Goal: Task Accomplishment & Management: Use online tool/utility

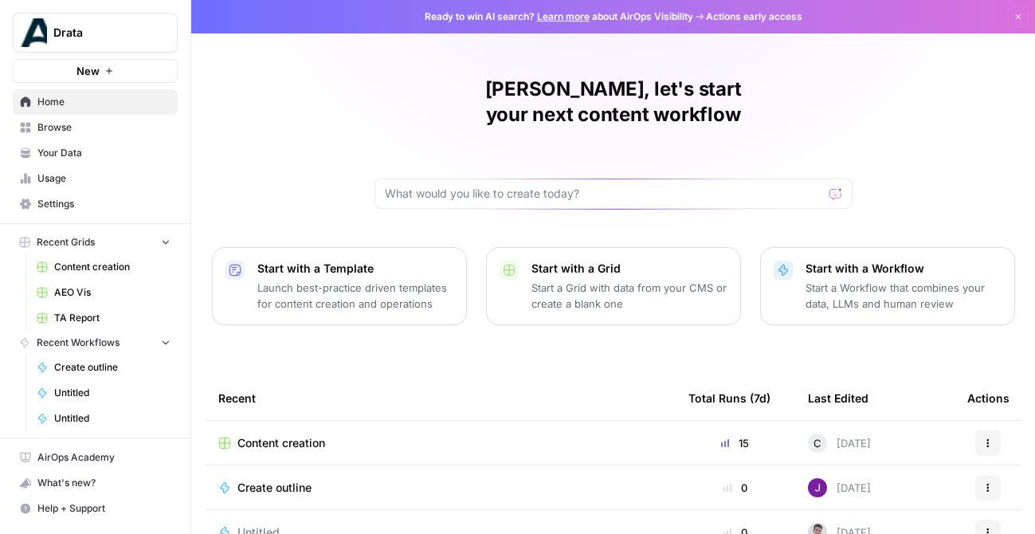
click at [81, 208] on span "Settings" at bounding box center [103, 204] width 133 height 14
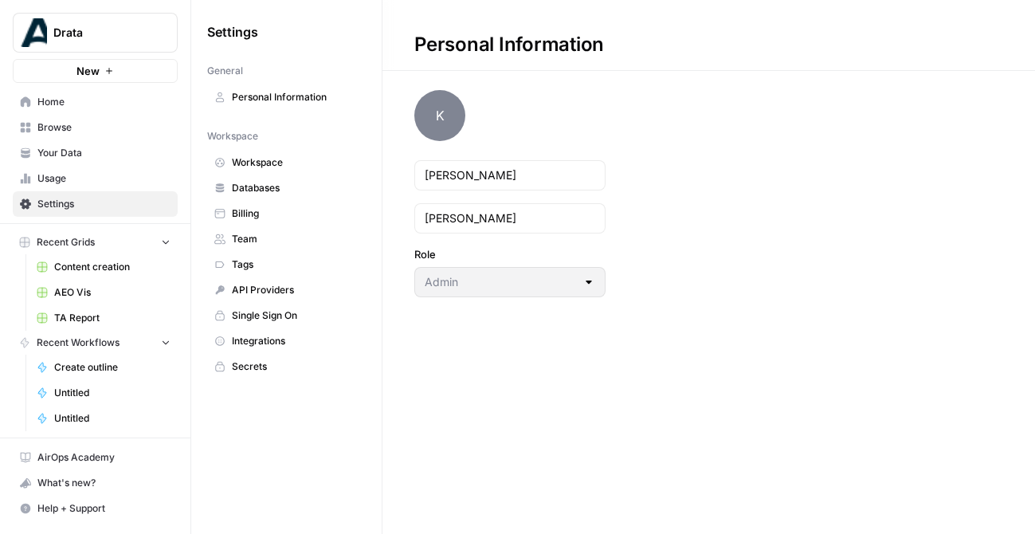
click at [252, 357] on link "Secrets" at bounding box center [286, 366] width 158 height 25
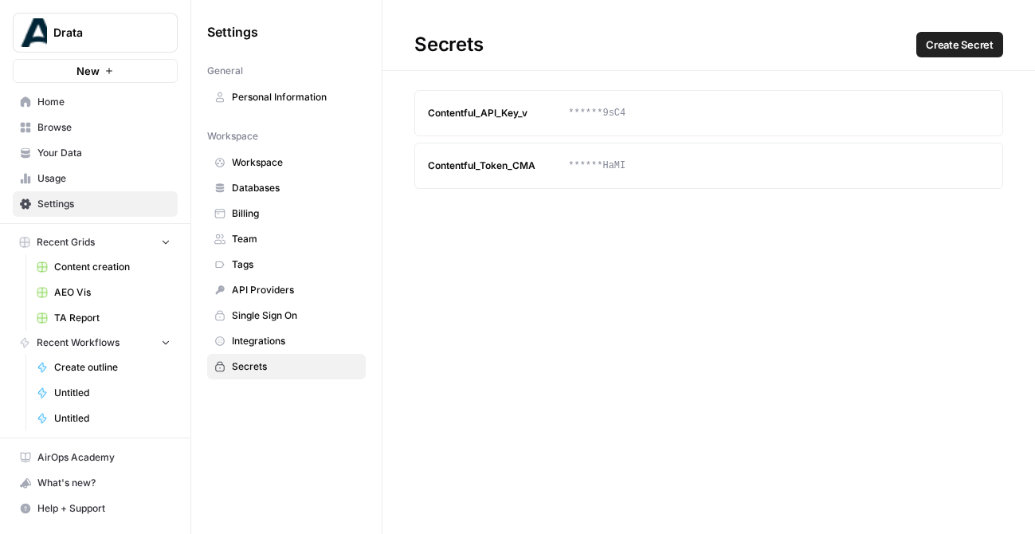
click at [252, 340] on span "Integrations" at bounding box center [295, 341] width 127 height 14
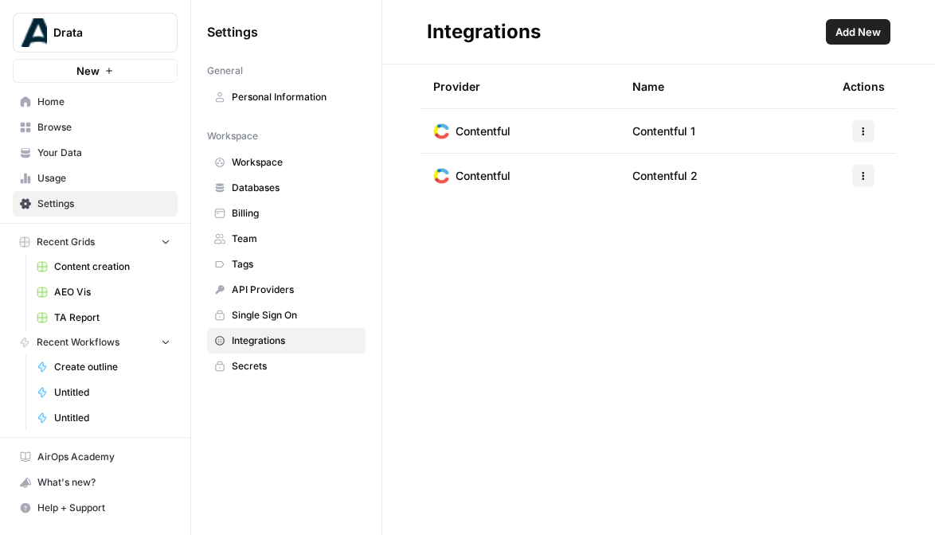
click at [278, 366] on span "Secrets" at bounding box center [295, 366] width 127 height 14
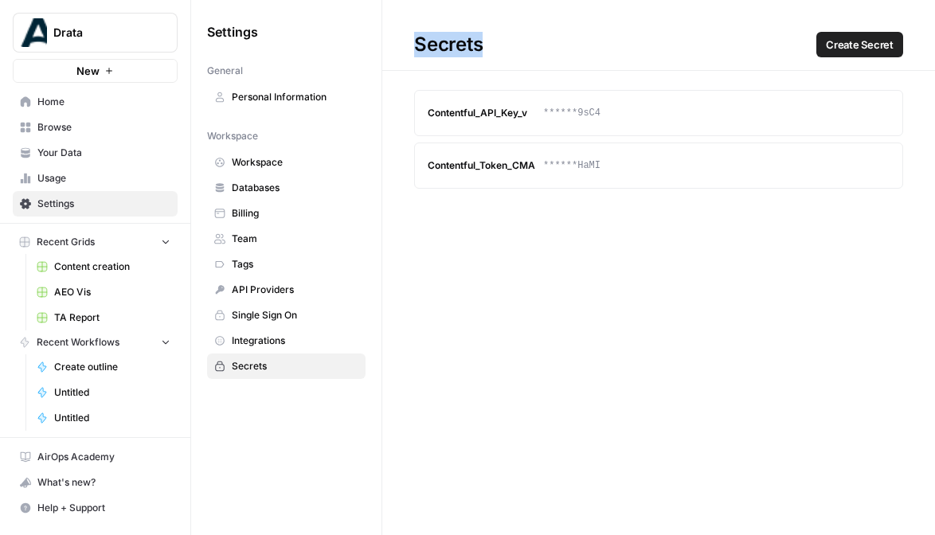
drag, startPoint x: 414, startPoint y: 47, endPoint x: 493, endPoint y: 47, distance: 78.8
click at [494, 47] on div "Secrets Create Secret" at bounding box center [658, 44] width 553 height 25
click at [288, 343] on span "Integrations" at bounding box center [295, 341] width 127 height 14
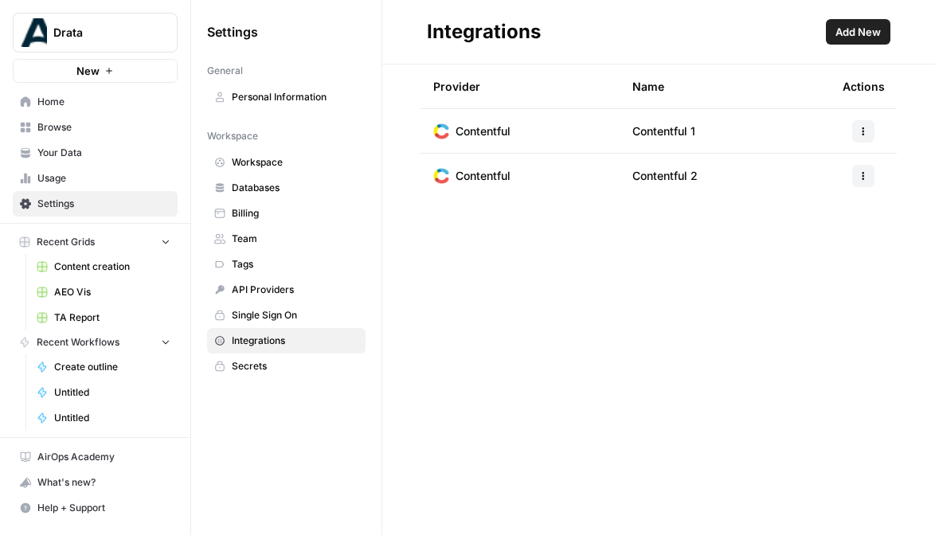
click at [842, 22] on button "Add New" at bounding box center [858, 31] width 65 height 25
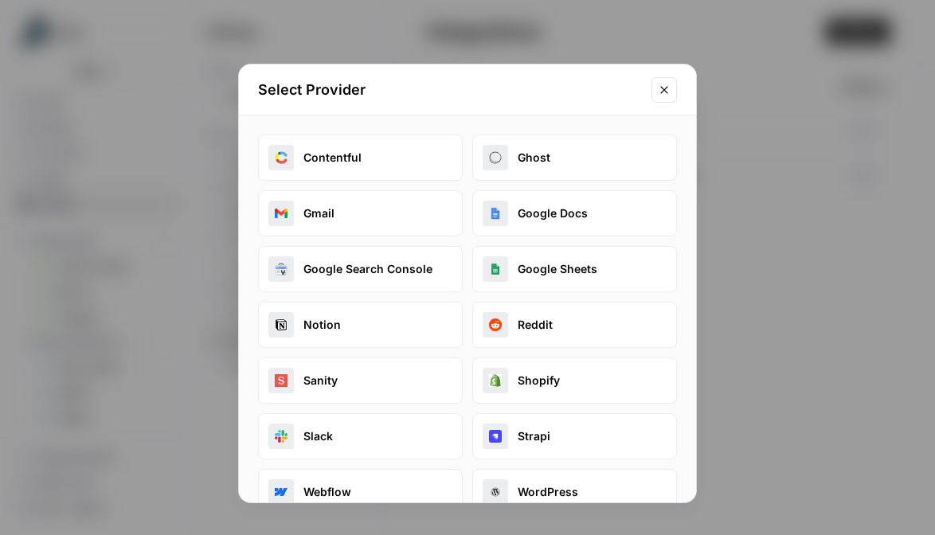
click at [393, 158] on button "Contentful" at bounding box center [360, 158] width 205 height 46
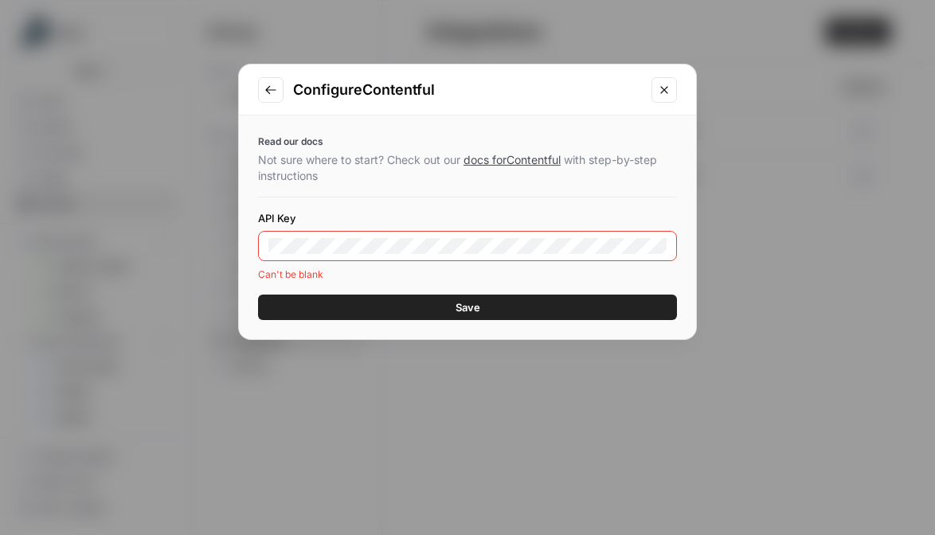
click at [344, 301] on button "Save" at bounding box center [467, 307] width 419 height 25
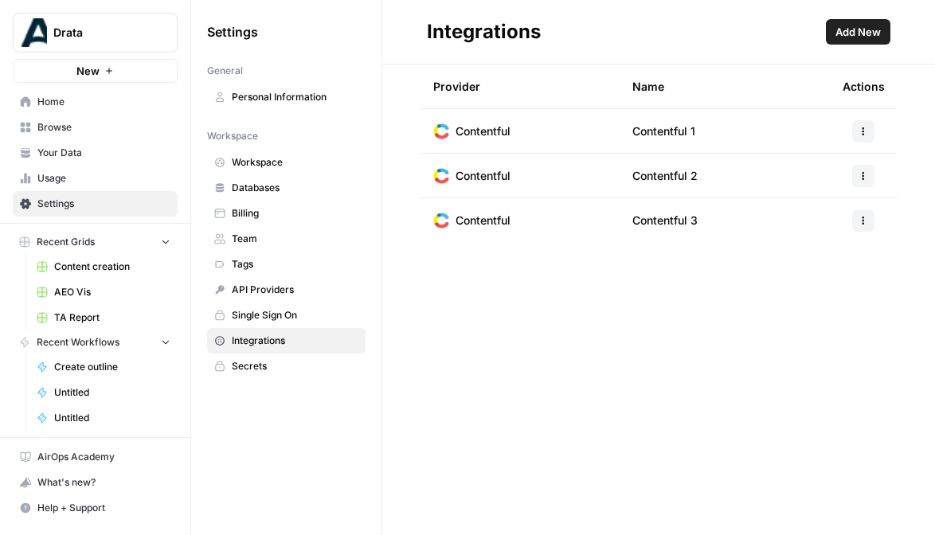
click at [865, 168] on button "button" at bounding box center [863, 176] width 22 height 22
click at [807, 271] on span "Delete" at bounding box center [829, 270] width 51 height 16
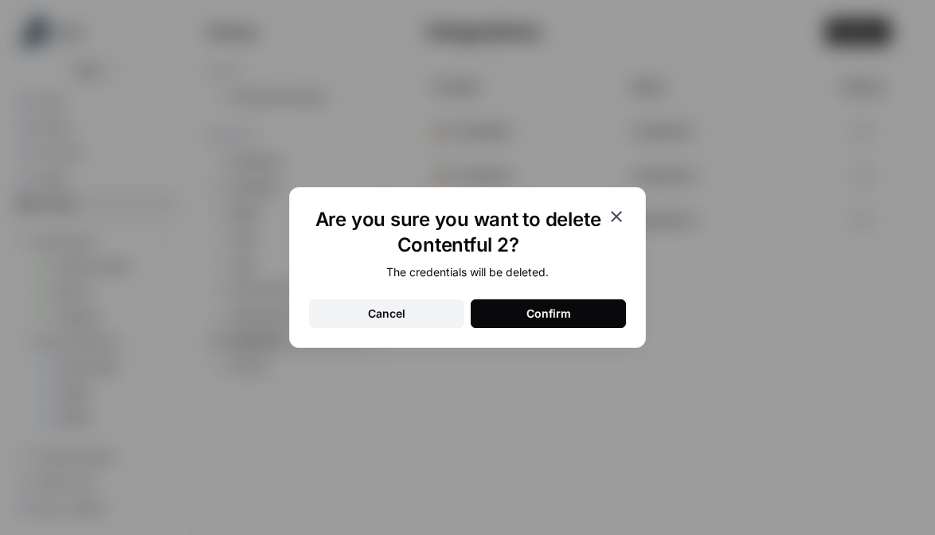
click at [530, 313] on div "Confirm" at bounding box center [548, 314] width 45 height 16
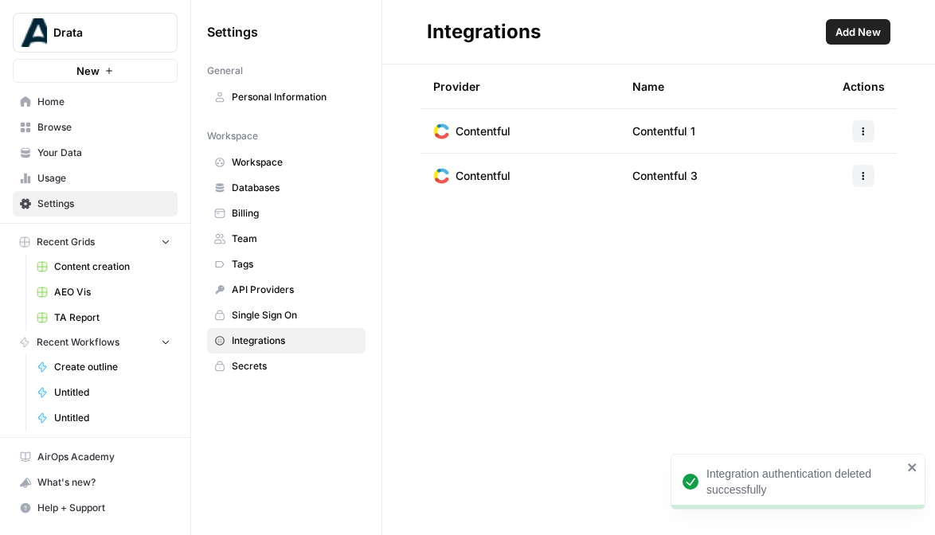
click at [850, 133] on div at bounding box center [863, 131] width 41 height 22
click at [858, 133] on button "button" at bounding box center [863, 131] width 22 height 22
click at [824, 226] on span "Delete" at bounding box center [829, 225] width 51 height 16
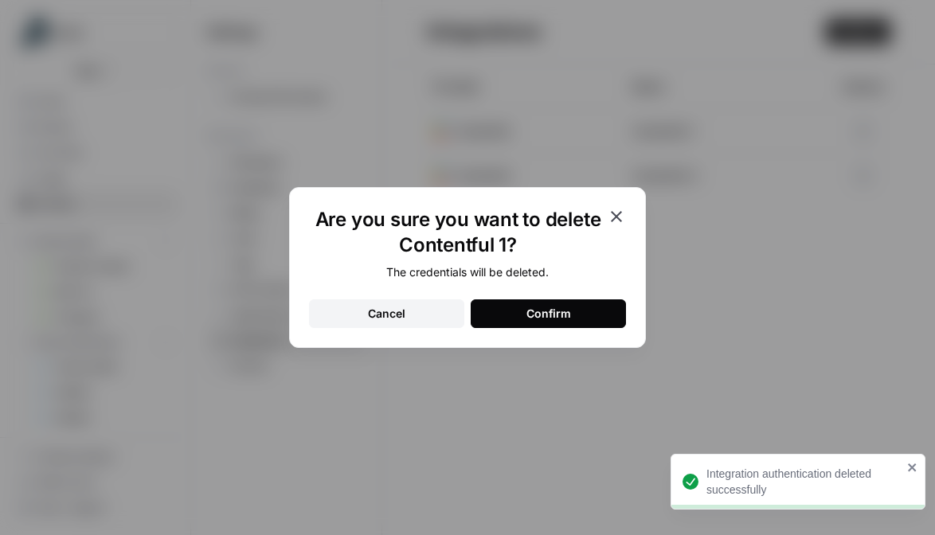
click at [520, 306] on button "Confirm" at bounding box center [548, 313] width 155 height 29
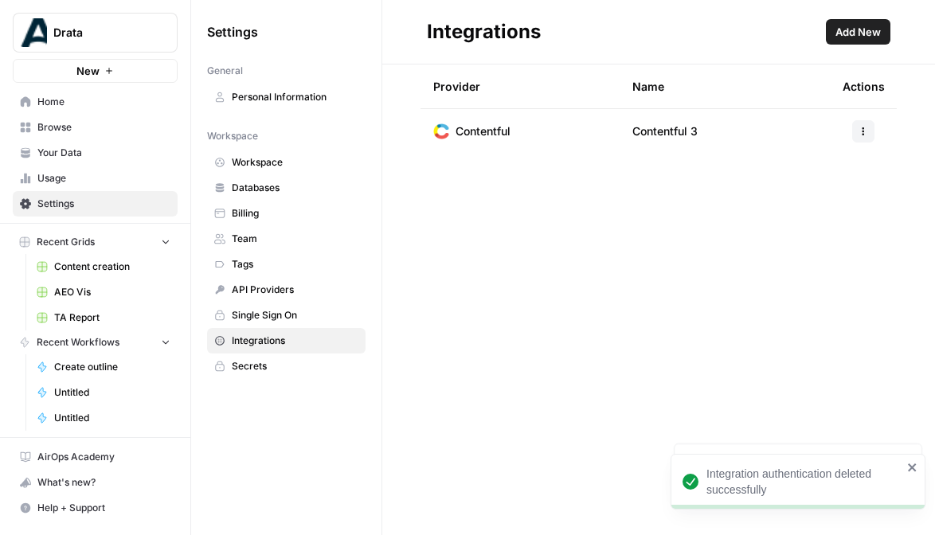
click at [81, 123] on span "Browse" at bounding box center [103, 127] width 133 height 14
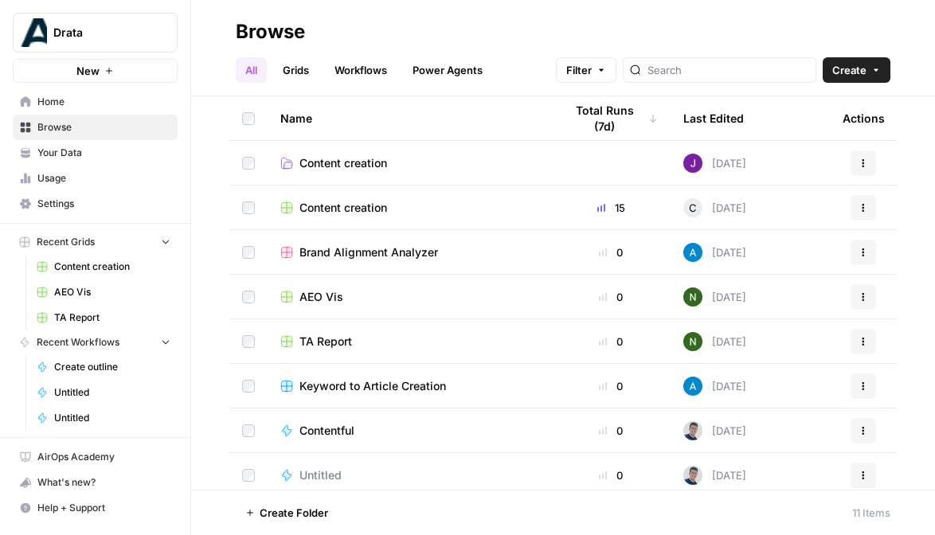
click at [336, 475] on span "Untitled" at bounding box center [320, 476] width 42 height 16
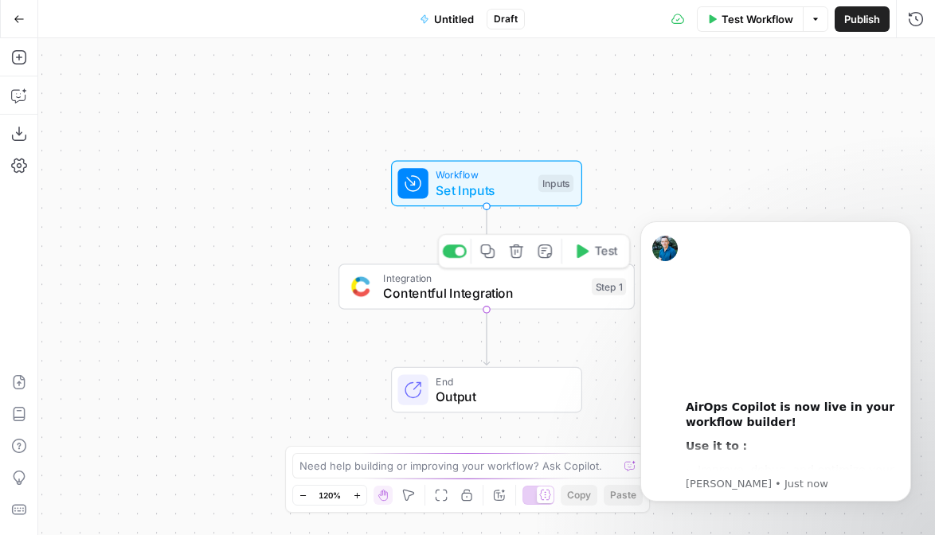
click at [537, 299] on span "Contentful Integration" at bounding box center [483, 293] width 201 height 19
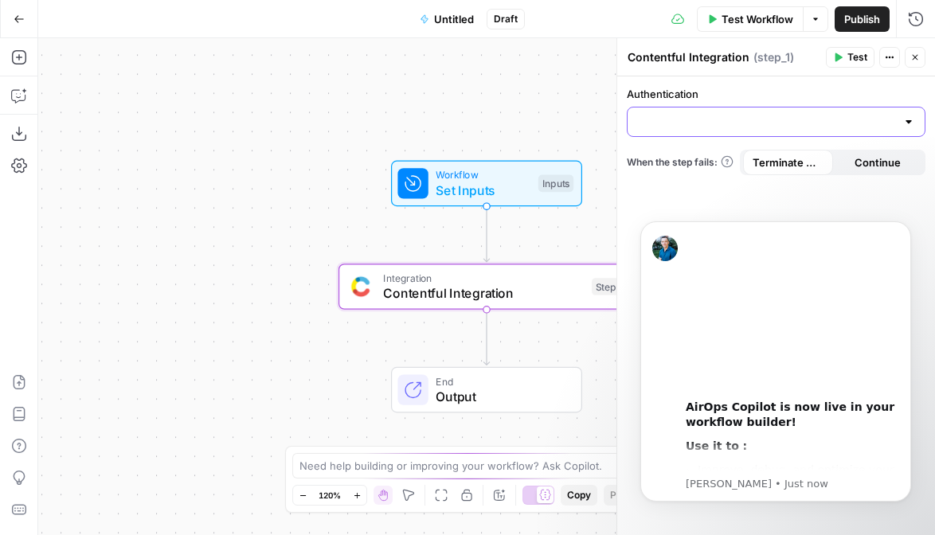
click at [789, 118] on input "Authentication" at bounding box center [766, 122] width 259 height 16
click at [818, 166] on span "Contentful 3" at bounding box center [772, 162] width 265 height 16
type input "Contentful 3"
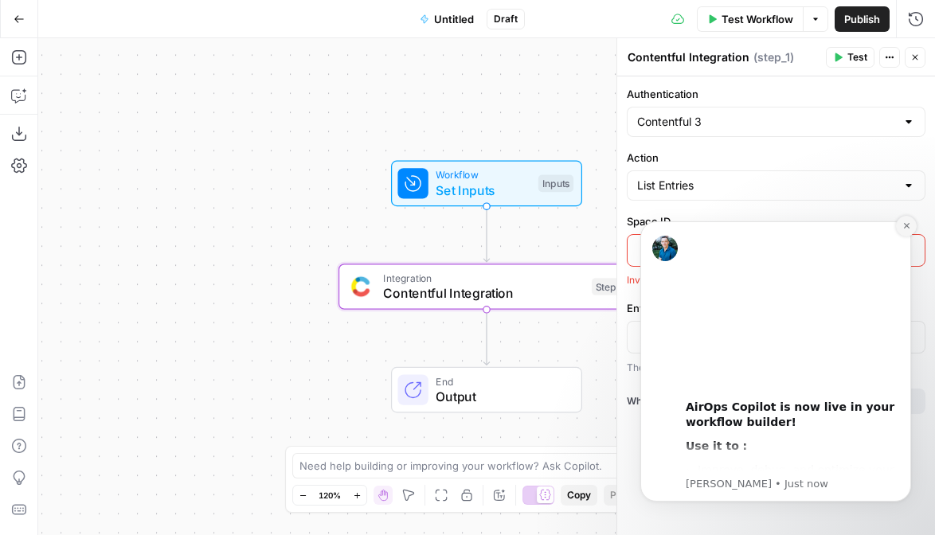
click at [906, 227] on icon "Dismiss notification" at bounding box center [906, 225] width 9 height 9
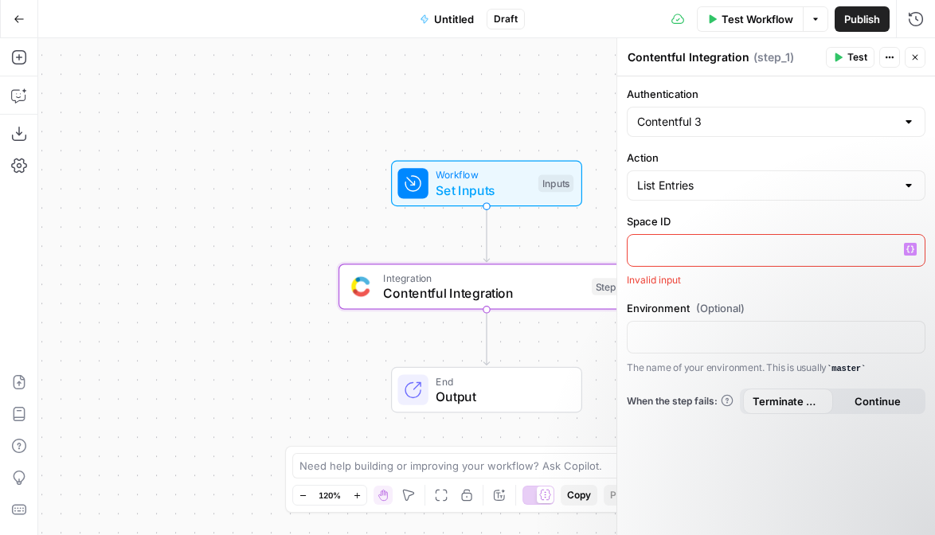
click at [777, 243] on p at bounding box center [776, 249] width 278 height 16
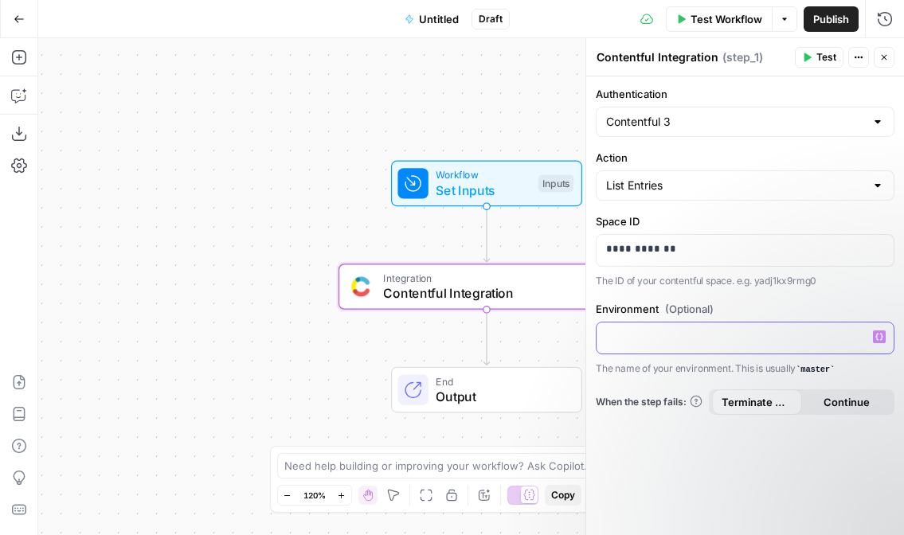
click at [746, 330] on p at bounding box center [745, 337] width 278 height 16
click at [822, 61] on span "Test" at bounding box center [826, 57] width 20 height 14
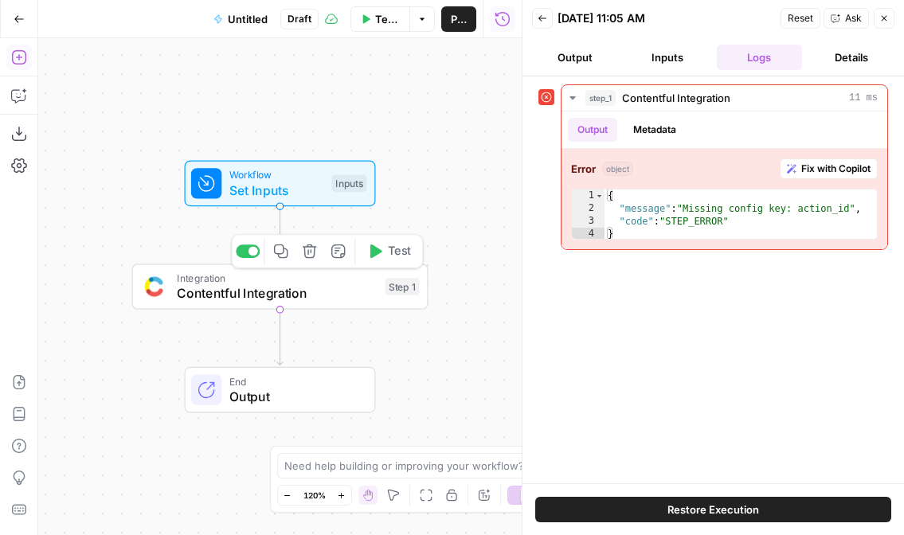
click at [333, 295] on span "Contentful Integration" at bounding box center [277, 293] width 201 height 19
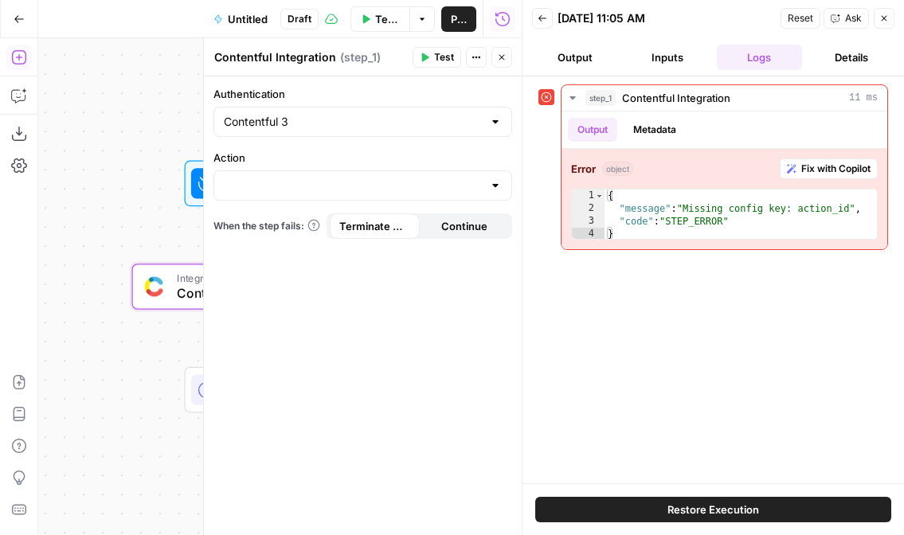
click at [108, 233] on div "Workflow Set Inputs Inputs Integration Contentful Integration Step 1 End Output" at bounding box center [279, 286] width 483 height 497
